Goal: Information Seeking & Learning: Find specific fact

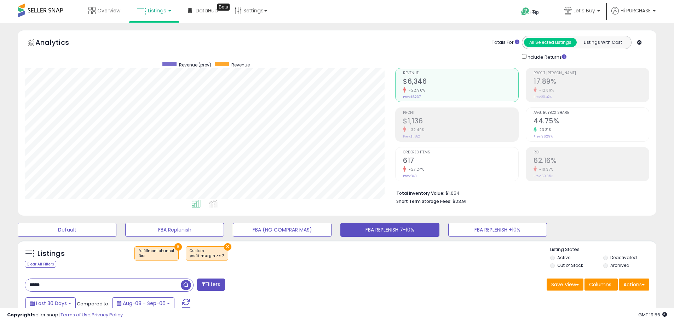
select select "**"
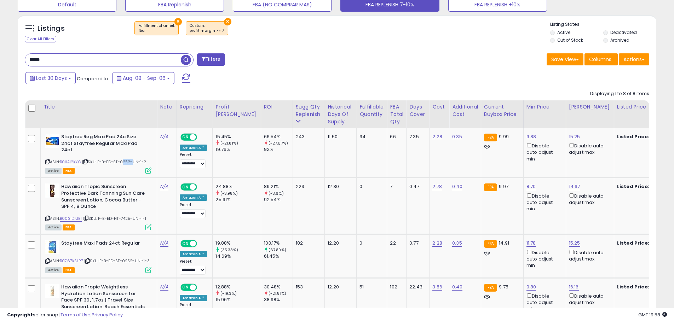
scroll to position [145, 370]
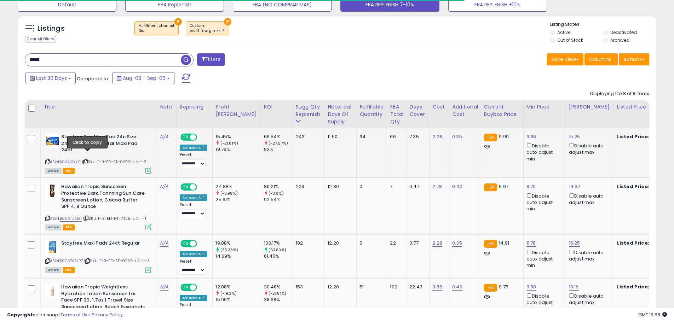
click at [87, 160] on icon at bounding box center [85, 162] width 5 height 4
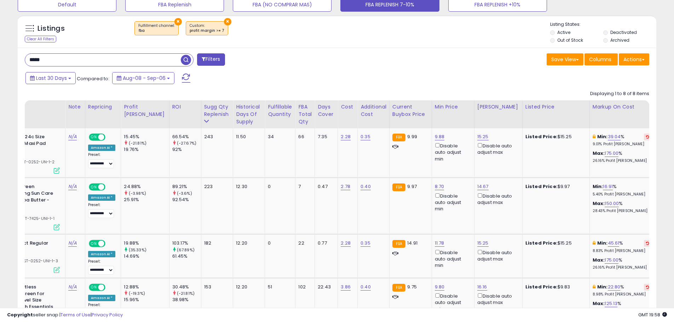
scroll to position [0, 0]
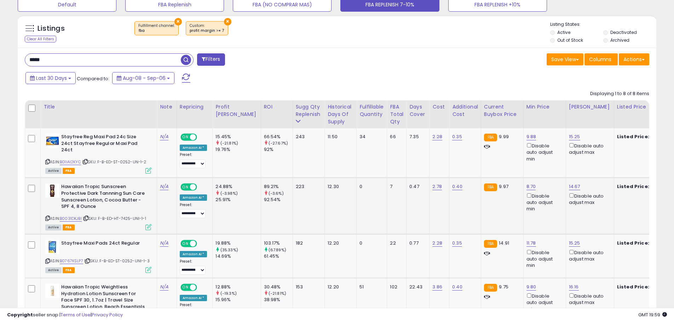
click at [130, 216] on span "| SKU: F-B-ED-HT-7425-UNI-1-1" at bounding box center [114, 219] width 63 height 6
copy span "7425"
click at [88, 216] on icon at bounding box center [86, 218] width 5 height 4
click at [87, 216] on icon at bounding box center [86, 218] width 5 height 4
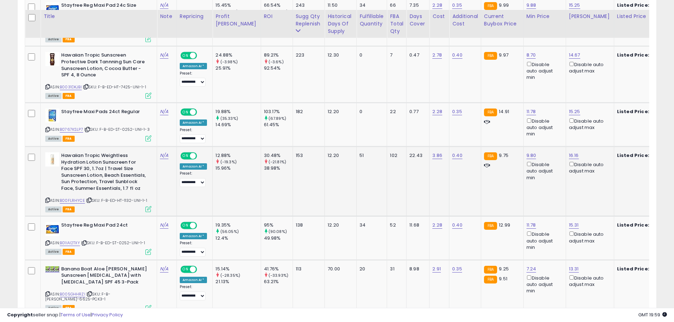
scroll to position [367, 0]
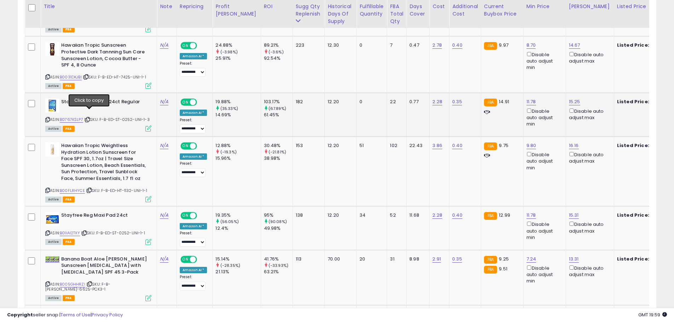
click at [89, 118] on icon at bounding box center [87, 120] width 5 height 4
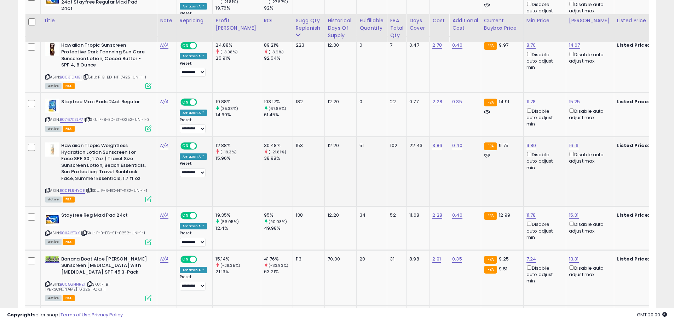
scroll to position [402, 0]
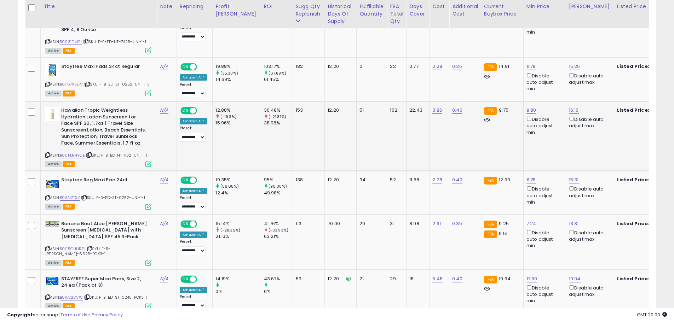
click at [127, 152] on span "| SKU: F-B-ED-HT-1132-UNI-1-1" at bounding box center [116, 155] width 61 height 6
click at [128, 152] on span "| SKU: F-B-ED-HT-1132-UNI-1-1" at bounding box center [116, 155] width 61 height 6
click at [127, 152] on span "| SKU: F-B-ED-HT-1132-UNI-1-1" at bounding box center [116, 155] width 61 height 6
click at [91, 153] on icon at bounding box center [89, 155] width 5 height 4
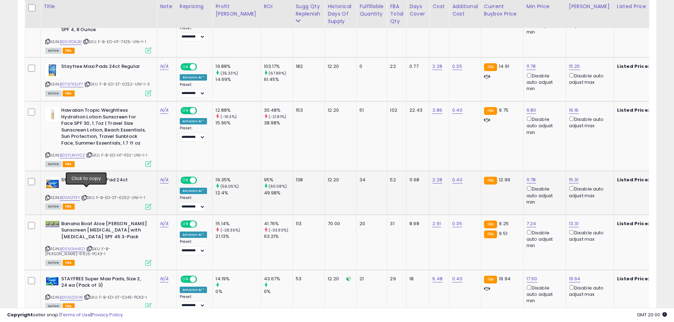
click at [86, 196] on icon at bounding box center [84, 198] width 5 height 4
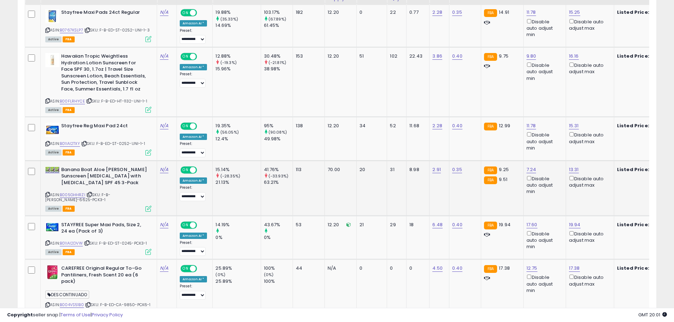
scroll to position [469, 0]
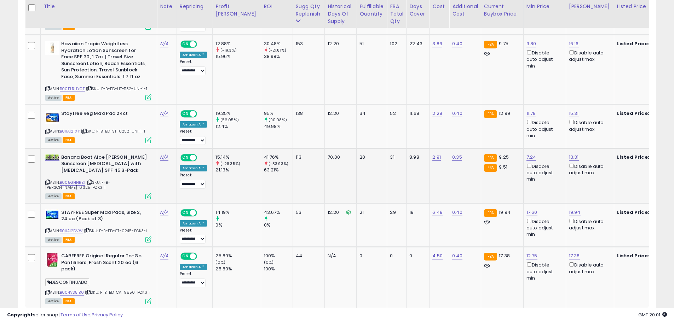
click at [110, 180] on span "| SKU: F-B-[PERSON_NAME]-6625-PCK3-1" at bounding box center [77, 185] width 65 height 11
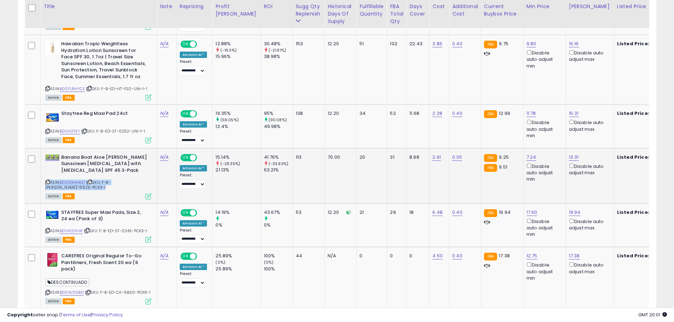
click at [110, 180] on span "| SKU: F-B-[PERSON_NAME]-6625-PCK3-1" at bounding box center [77, 185] width 65 height 11
copy span "6625"
click at [90, 180] on icon at bounding box center [89, 182] width 5 height 4
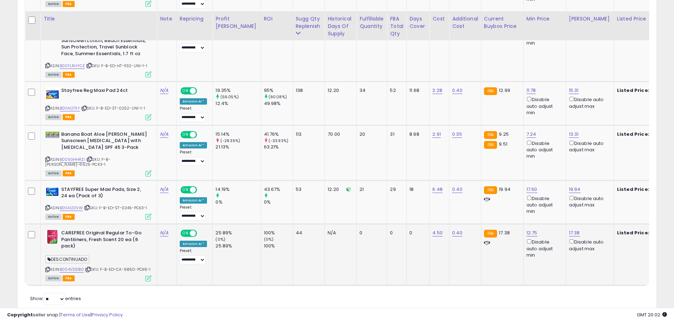
scroll to position [504, 0]
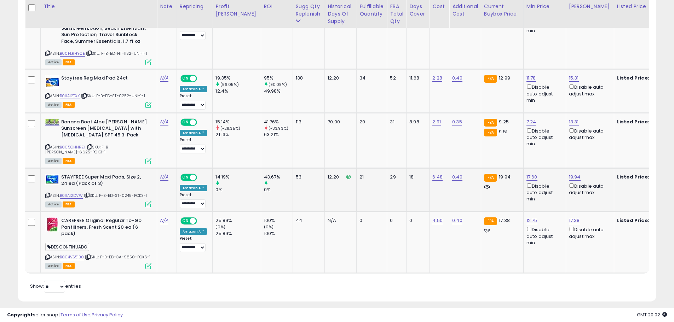
click at [131, 193] on span "| SKU: F-B-ED-ST-0245-PCK3-1" at bounding box center [115, 196] width 63 height 6
copy span "0245"
click at [89, 193] on icon at bounding box center [87, 195] width 5 height 4
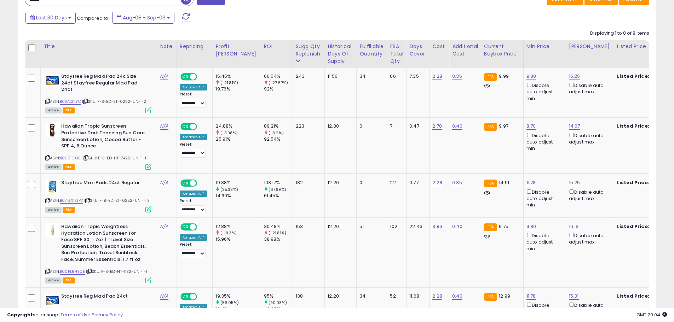
scroll to position [292, 0]
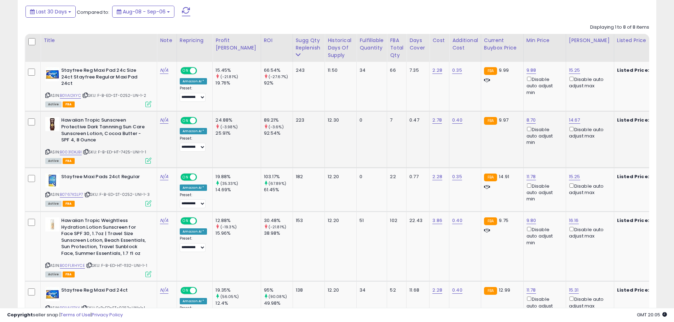
click at [128, 149] on span "| SKU: F-B-ED-HT-7425-UNI-1-1" at bounding box center [114, 152] width 63 height 6
copy span "7425"
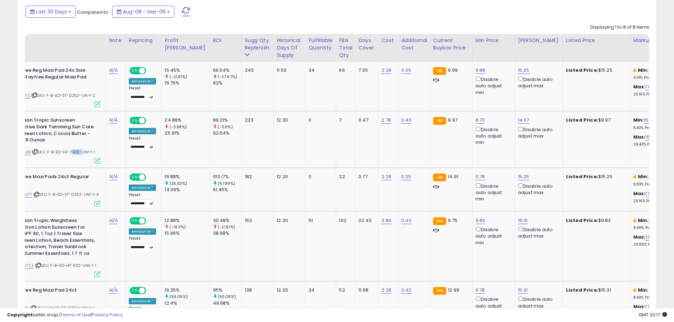
scroll to position [0, 0]
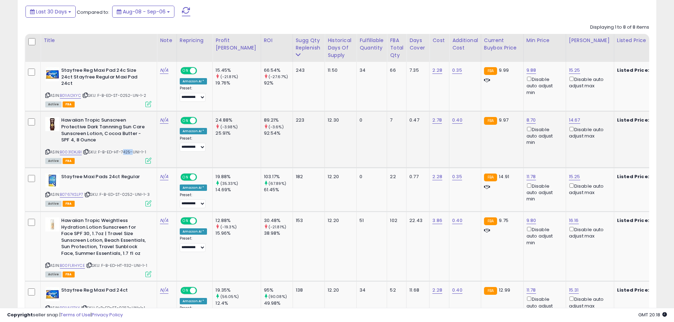
click at [124, 149] on span "| SKU: F-B-ED-HT-7425-UNI-1-1" at bounding box center [114, 152] width 63 height 6
